Goal: Information Seeking & Learning: Learn about a topic

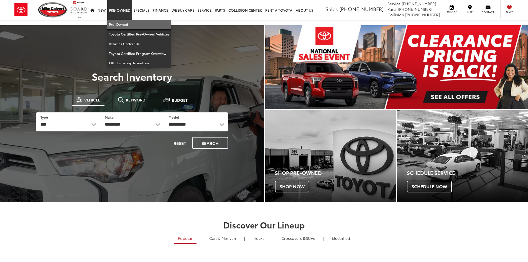
click at [117, 24] on link "Pre-Owned" at bounding box center [139, 25] width 64 height 10
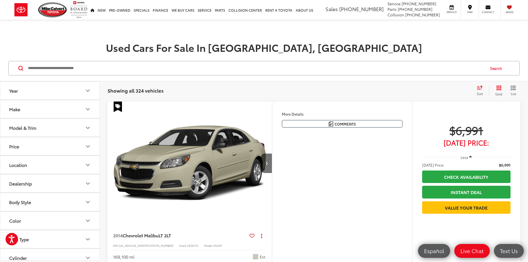
click at [28, 114] on button "Make" at bounding box center [50, 109] width 100 height 18
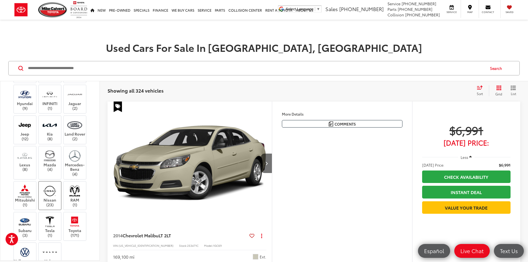
scroll to position [166, 0]
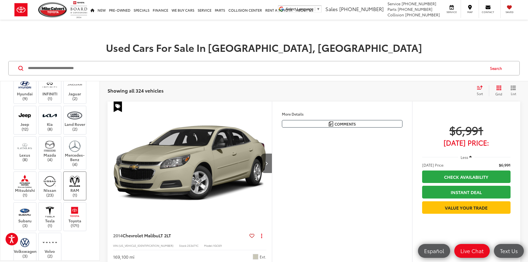
click at [79, 189] on label "RAM (1)" at bounding box center [75, 186] width 22 height 22
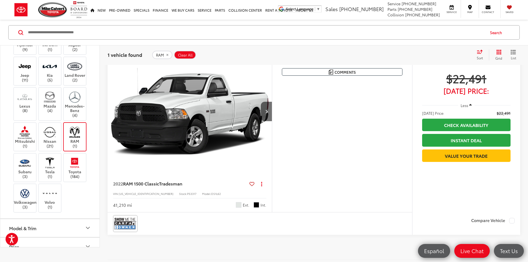
scroll to position [55, 0]
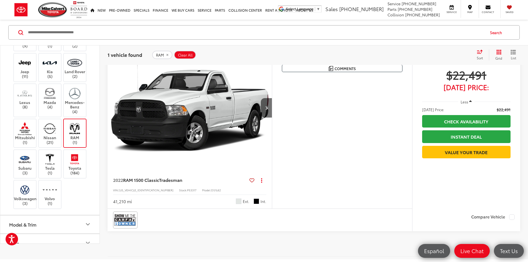
click at [74, 135] on img at bounding box center [74, 128] width 15 height 13
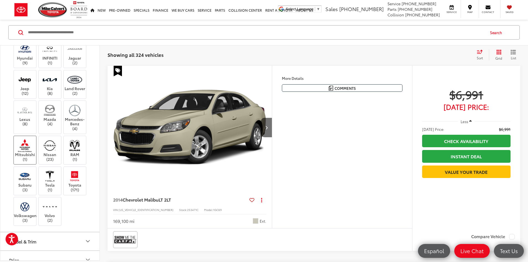
scroll to position [194, 0]
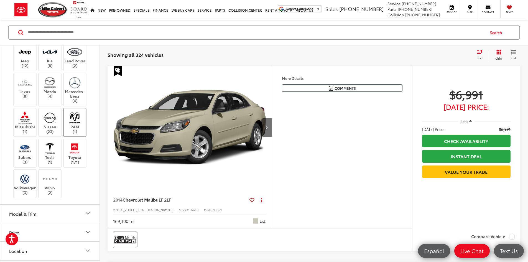
click at [82, 122] on img at bounding box center [74, 117] width 15 height 13
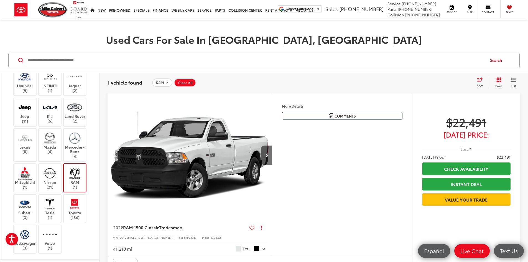
scroll to position [63, 0]
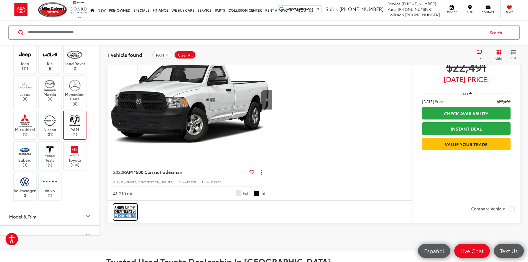
click at [132, 219] on img at bounding box center [125, 211] width 22 height 15
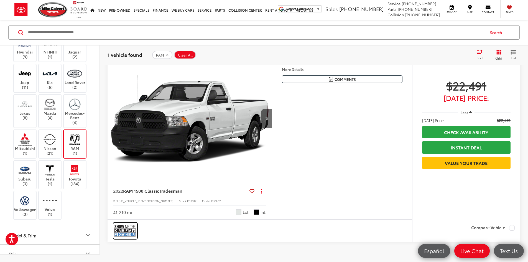
scroll to position [36, 0]
